Goal: Information Seeking & Learning: Find specific fact

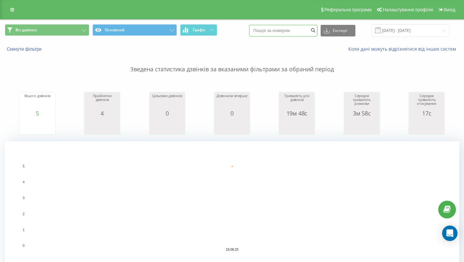
click at [276, 28] on input at bounding box center [283, 31] width 68 height 12
paste input "[PHONE_NUMBER]"
type input "[PHONE_NUMBER]"
click at [317, 32] on button "submit" at bounding box center [313, 31] width 9 height 12
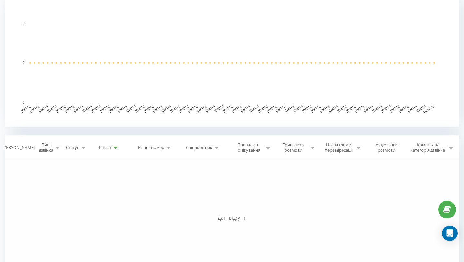
scroll to position [182, 0]
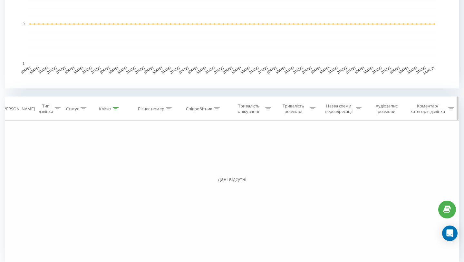
click at [109, 110] on div "Клієнт" at bounding box center [105, 108] width 12 height 5
click at [110, 110] on div "Клієнт" at bounding box center [105, 108] width 12 height 5
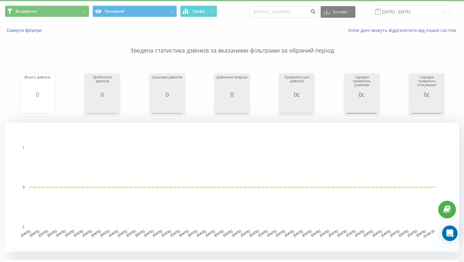
scroll to position [0, 0]
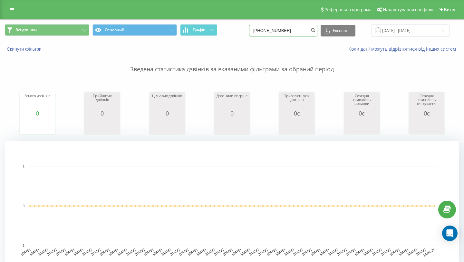
click at [306, 29] on input "+380971523644" at bounding box center [283, 31] width 68 height 12
click at [278, 34] on input "+380971523644" at bounding box center [283, 31] width 68 height 12
click at [275, 31] on input "+380971523644" at bounding box center [283, 31] width 68 height 12
type input "0971523644"
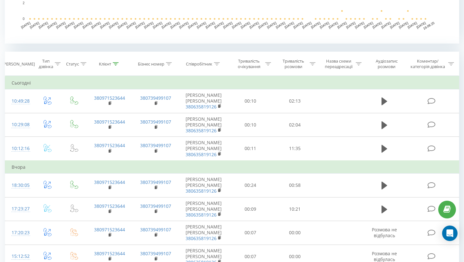
scroll to position [226, 0]
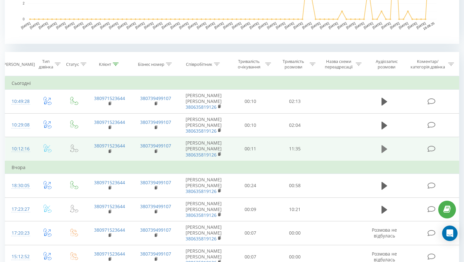
click at [384, 148] on icon at bounding box center [384, 149] width 6 height 8
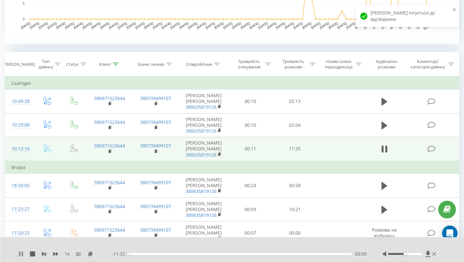
click at [21, 254] on icon at bounding box center [20, 253] width 5 height 5
click at [429, 252] on icon at bounding box center [427, 253] width 5 height 6
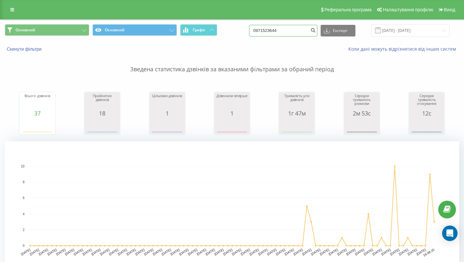
click at [306, 34] on input "0971523644" at bounding box center [283, 31] width 68 height 12
click at [316, 31] on icon "submit" at bounding box center [312, 29] width 5 height 4
click at [9, 11] on link at bounding box center [12, 9] width 12 height 9
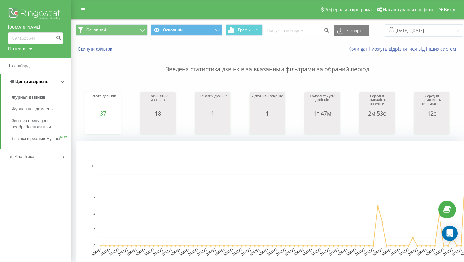
click at [39, 83] on span "Центр звернень" at bounding box center [31, 81] width 33 height 5
click at [40, 85] on link "Центр звернень" at bounding box center [35, 81] width 71 height 15
click at [40, 102] on link "Журнал дзвінків" at bounding box center [41, 97] width 59 height 12
click at [44, 100] on span "Журнал дзвінків" at bounding box center [29, 97] width 34 height 6
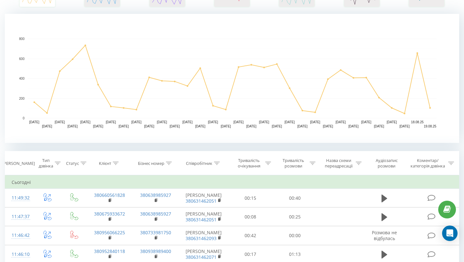
scroll to position [142, 0]
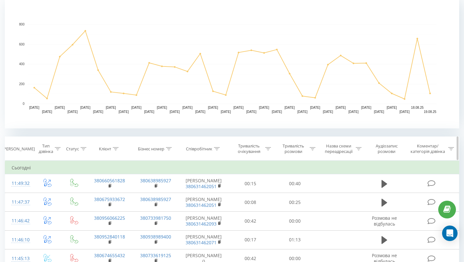
click at [213, 147] on div "Співробітник" at bounding box center [203, 148] width 34 height 5
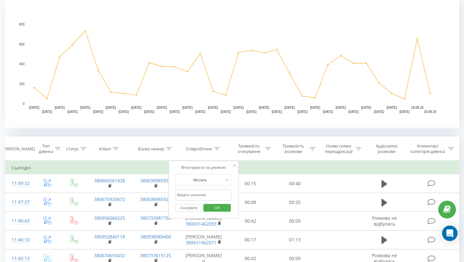
click at [204, 191] on input "text" at bounding box center [203, 194] width 57 height 11
type input "[PERSON_NAME]"
click at [222, 206] on span "OK" at bounding box center [217, 207] width 18 height 10
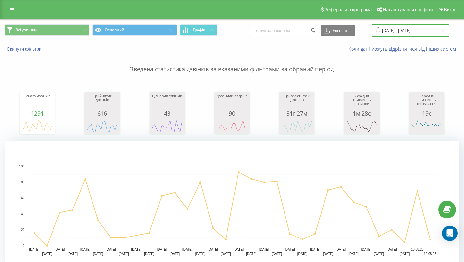
click at [407, 30] on input "[DATE] - [DATE]" at bounding box center [410, 30] width 78 height 13
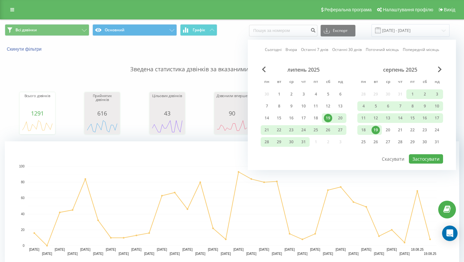
click at [377, 129] on div "19" at bounding box center [375, 130] width 8 height 8
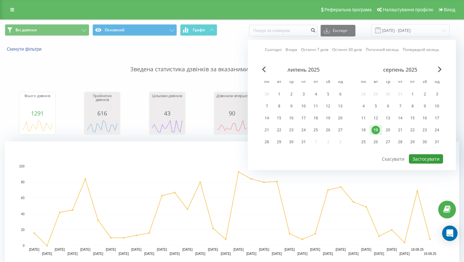
click at [421, 160] on button "Застосувати" at bounding box center [426, 158] width 34 height 9
type input "[DATE] - [DATE]"
